Goal: Information Seeking & Learning: Learn about a topic

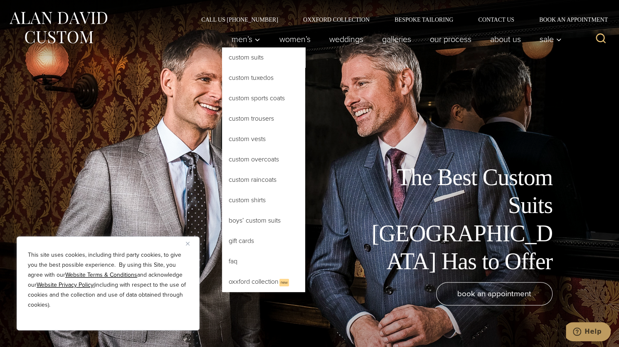
click at [244, 60] on link "Custom Suits" at bounding box center [263, 57] width 83 height 20
click at [249, 55] on link "Custom Suits" at bounding box center [263, 57] width 83 height 20
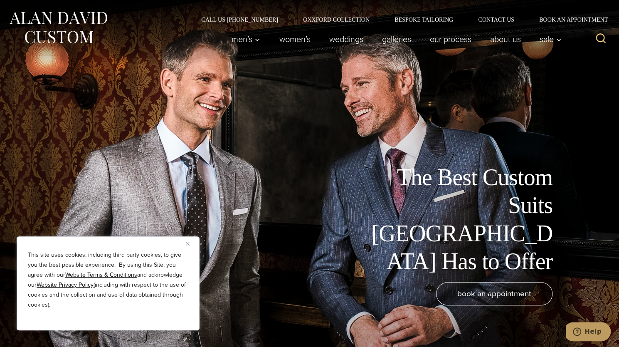
click at [190, 244] on button "Close" at bounding box center [191, 243] width 10 height 10
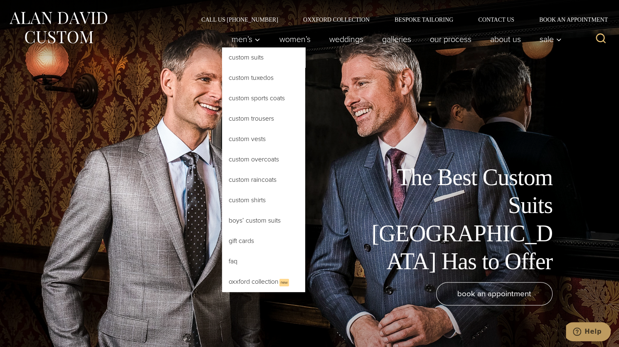
click at [248, 54] on link "Custom Suits" at bounding box center [263, 57] width 83 height 20
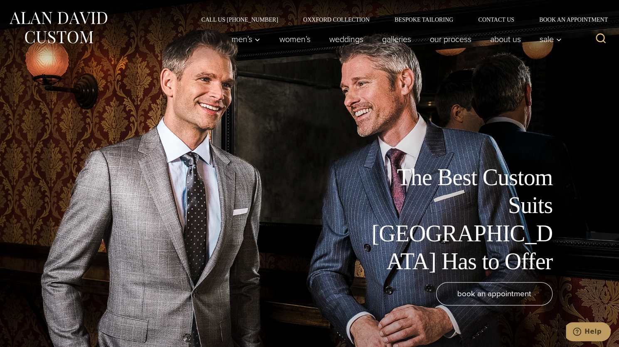
click at [332, 15] on div "Call Us (212) 227-4040 Oxxford Collection Bespoke Tailoring Contact Us Book an …" at bounding box center [309, 11] width 619 height 22
click at [331, 19] on link "Oxxford Collection" at bounding box center [336, 20] width 91 height 6
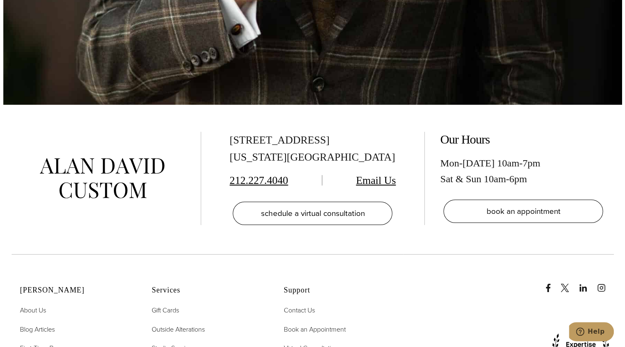
scroll to position [3233, 0]
